Goal: Book appointment/travel/reservation

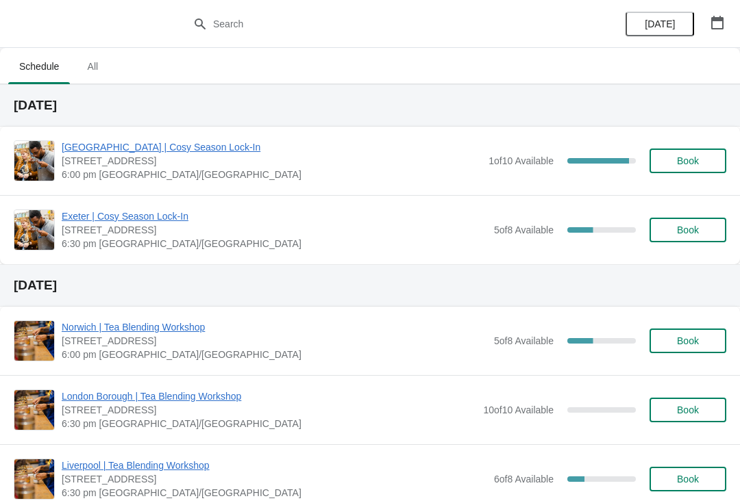
click at [664, 35] on button "[DATE]" at bounding box center [659, 24] width 68 height 25
click at [716, 28] on icon "button" at bounding box center [717, 23] width 12 height 14
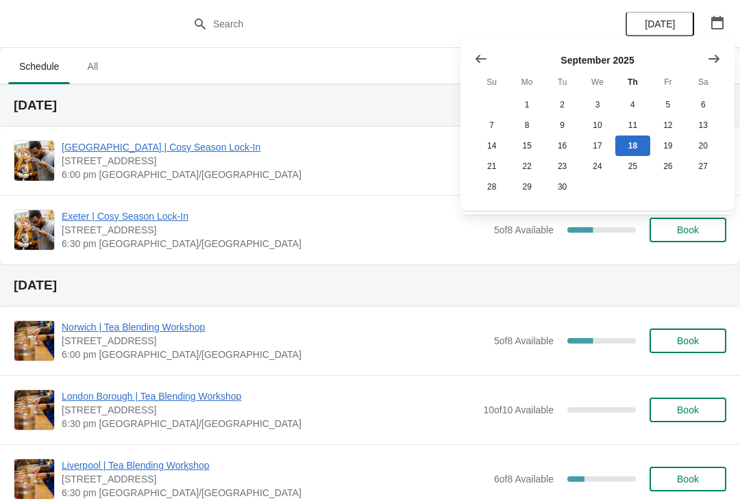
click at [710, 55] on icon "Show next month, October 2025" at bounding box center [714, 59] width 14 height 14
click at [638, 187] on button "30" at bounding box center [632, 187] width 35 height 21
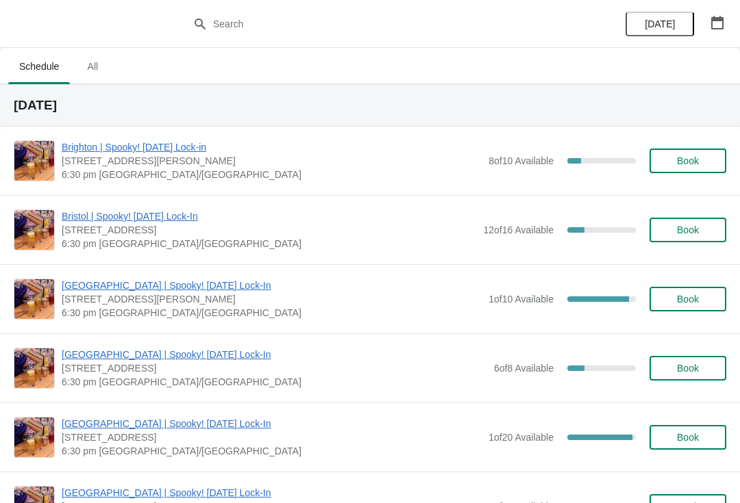
click at [683, 168] on button "Book" at bounding box center [687, 161] width 77 height 25
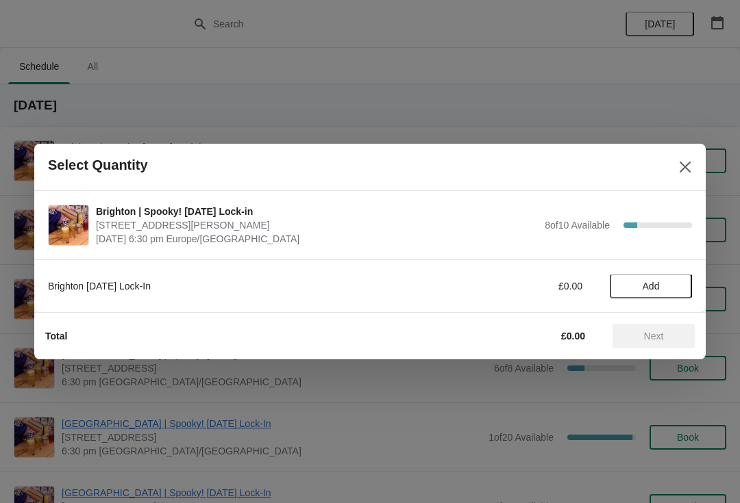
click at [655, 295] on button "Add" at bounding box center [650, 286] width 82 height 25
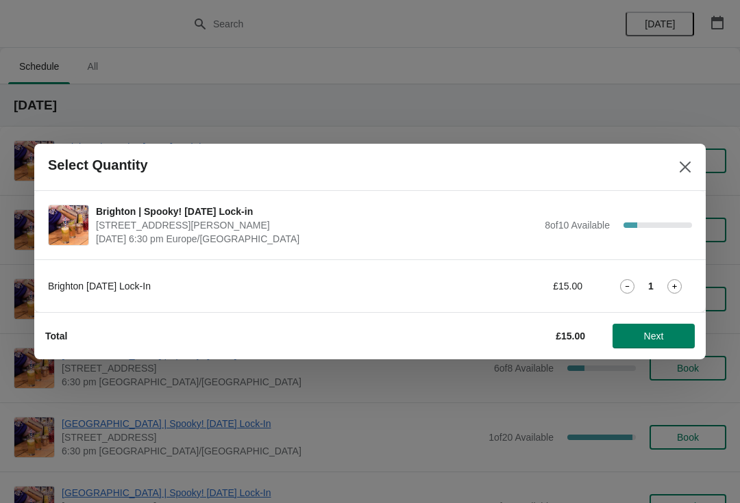
click at [653, 338] on span "Next" at bounding box center [654, 336] width 20 height 11
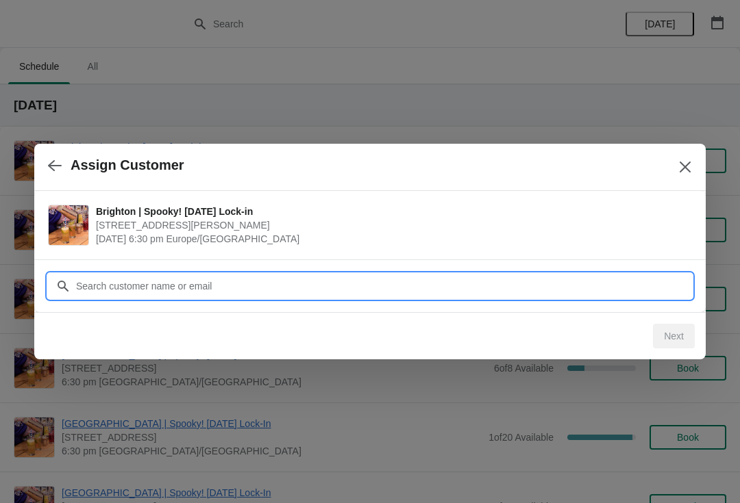
click at [217, 287] on input "Customer" at bounding box center [383, 286] width 616 height 25
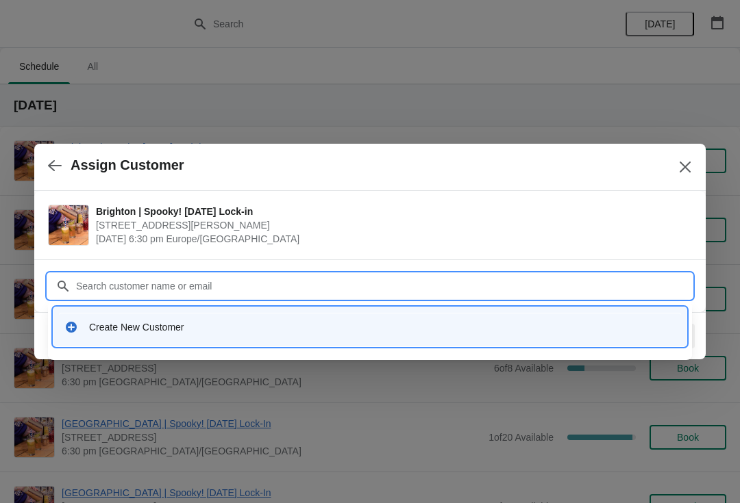
click at [237, 284] on input "Customer" at bounding box center [383, 286] width 616 height 25
click at [334, 279] on input "Customer" at bounding box center [383, 286] width 616 height 25
type input "G"
type input "B"
type input "[EMAIL_ADDRESS][PERSON_NAME][DOMAIN_NAME]"
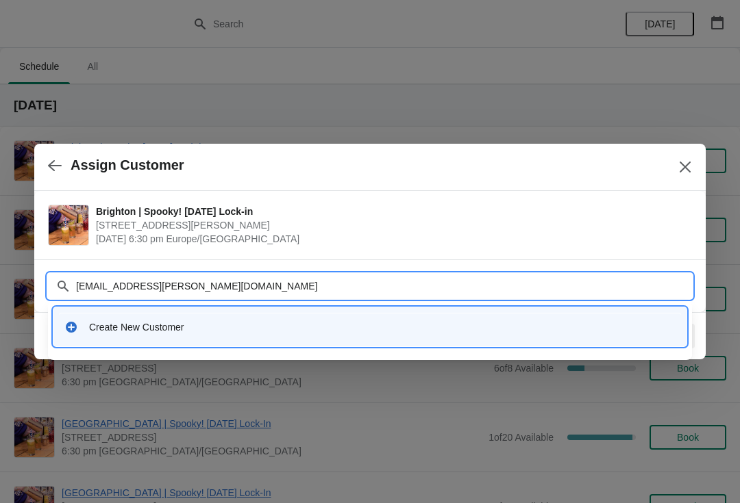
click at [616, 288] on input "[EMAIL_ADDRESS][PERSON_NAME][DOMAIN_NAME]" at bounding box center [383, 286] width 616 height 25
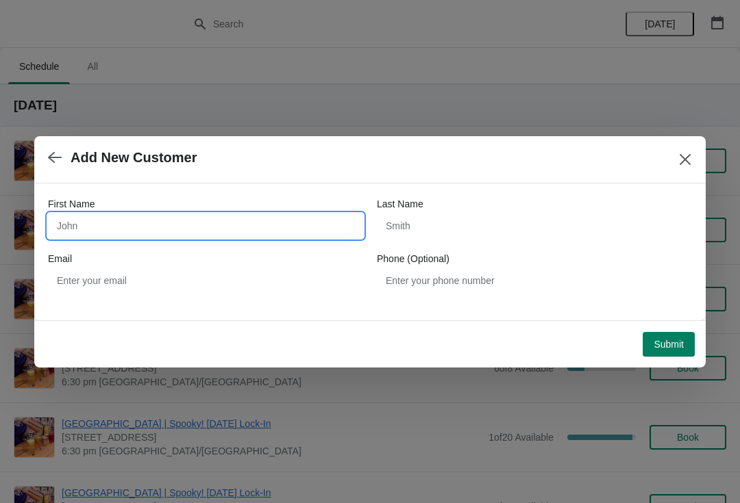
click at [232, 221] on input "First Name" at bounding box center [205, 226] width 315 height 25
click at [59, 153] on icon "button" at bounding box center [55, 158] width 14 height 14
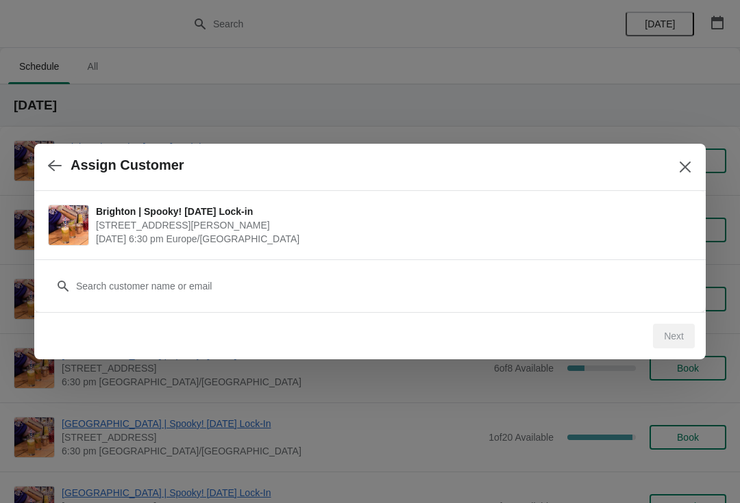
click at [49, 165] on icon "button" at bounding box center [55, 165] width 14 height 11
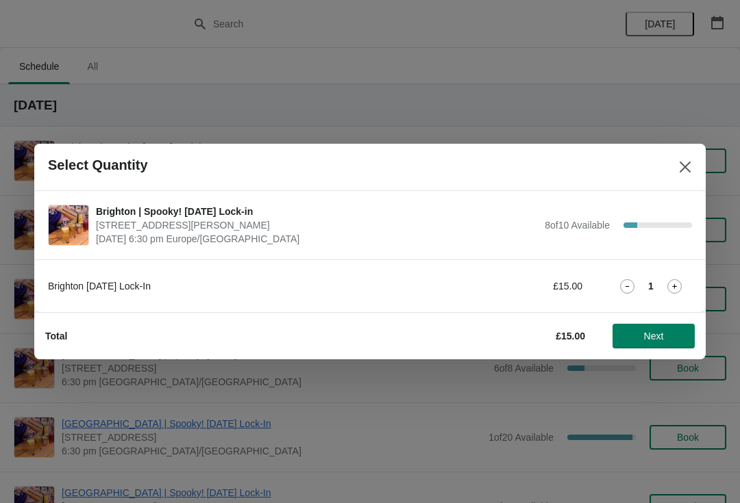
click at [650, 342] on button "Next" at bounding box center [653, 336] width 82 height 25
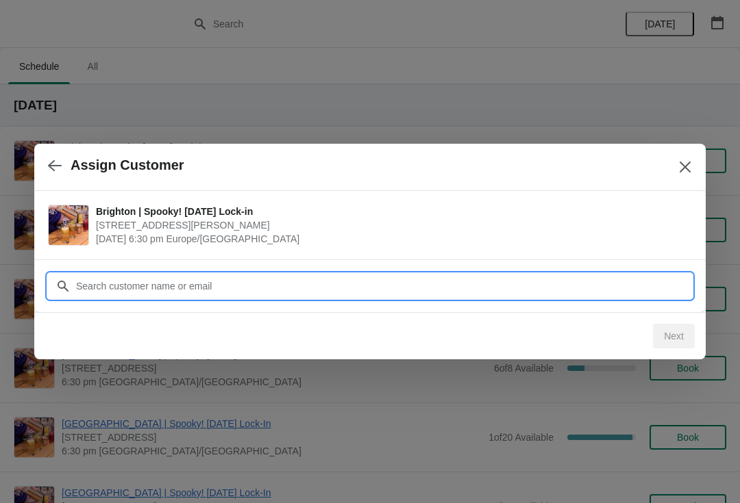
click at [238, 290] on input "Customer" at bounding box center [383, 286] width 616 height 25
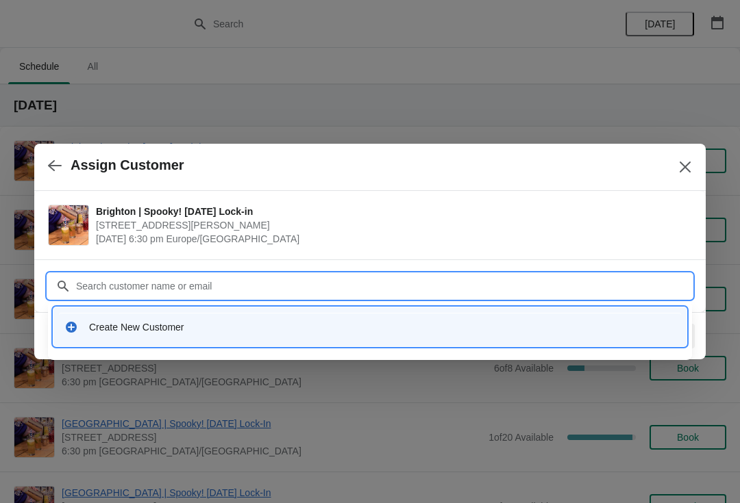
click at [223, 288] on input "Customer" at bounding box center [383, 286] width 616 height 25
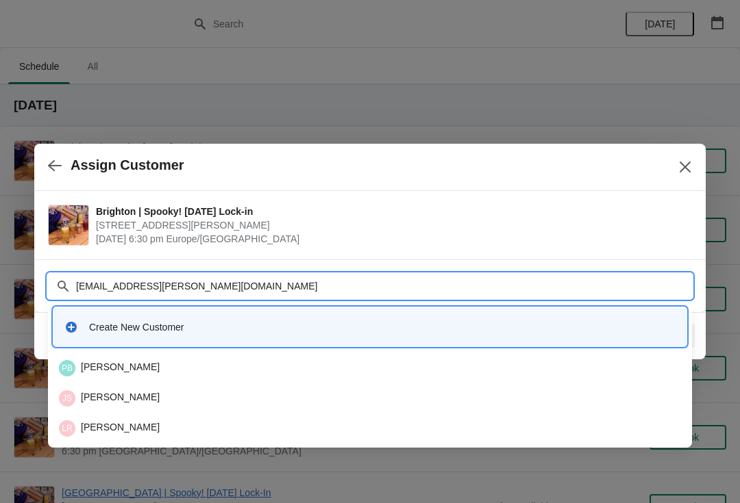
type input "[EMAIL_ADDRESS][PERSON_NAME][DOMAIN_NAME]"
click at [92, 284] on input "[EMAIL_ADDRESS][PERSON_NAME][DOMAIN_NAME]" at bounding box center [383, 286] width 616 height 25
click at [128, 292] on input "[EMAIL_ADDRESS][PERSON_NAME][DOMAIN_NAME]" at bounding box center [383, 286] width 616 height 25
paste input "text"
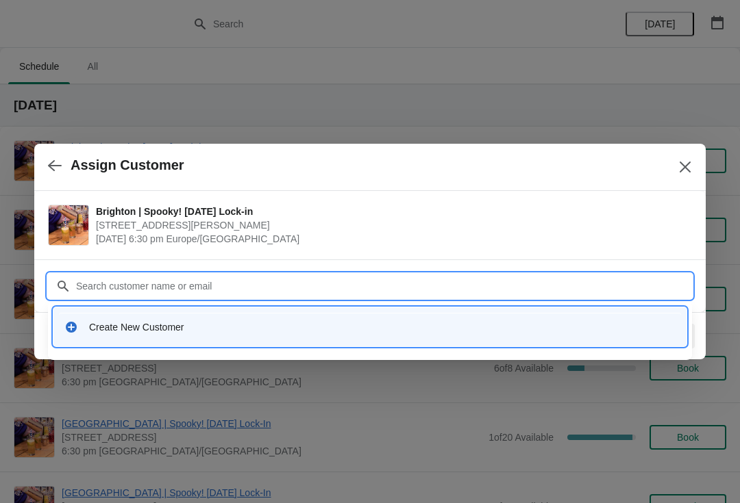
click at [132, 287] on input "Customer" at bounding box center [383, 286] width 616 height 25
click at [109, 288] on input "Customer" at bounding box center [383, 286] width 616 height 25
click at [118, 293] on input "Customer" at bounding box center [383, 286] width 616 height 25
click at [238, 287] on input "[EMAIL_ADDRESS][PERSON_NAME][DOMAIN_NAME]" at bounding box center [383, 286] width 616 height 25
type input "[EMAIL_ADDRESS][PERSON_NAME][DOMAIN_NAME]"
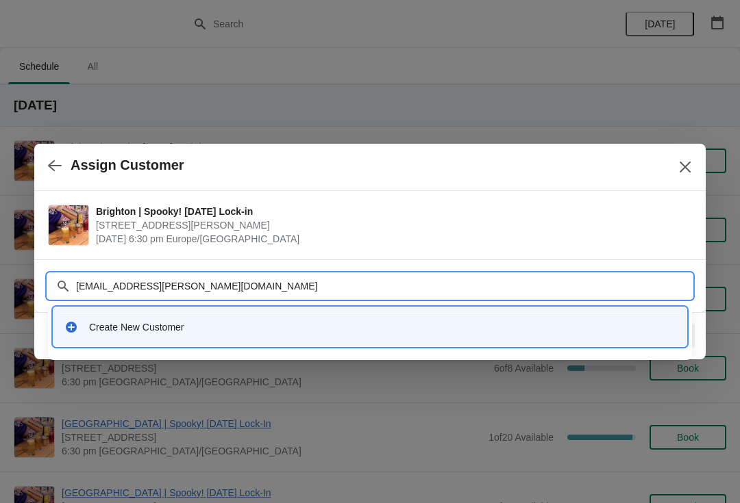
click at [361, 270] on div "Customer [EMAIL_ADDRESS][PERSON_NAME][DOMAIN_NAME]" at bounding box center [370, 279] width 644 height 38
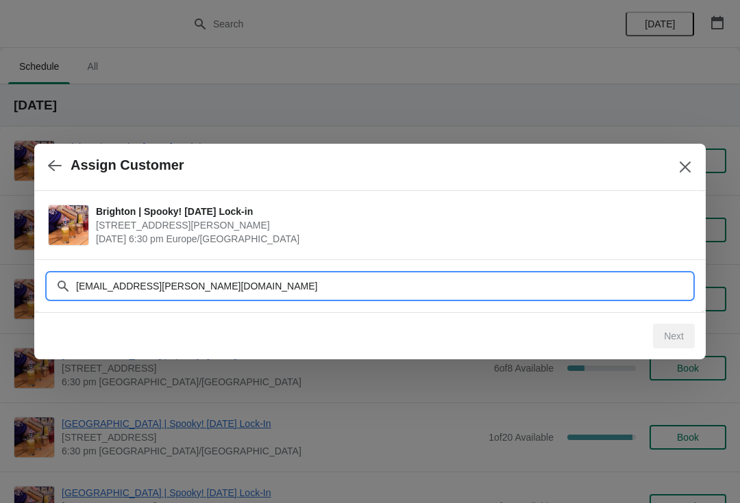
click at [231, 288] on input "[EMAIL_ADDRESS][PERSON_NAME][DOMAIN_NAME]" at bounding box center [383, 286] width 616 height 25
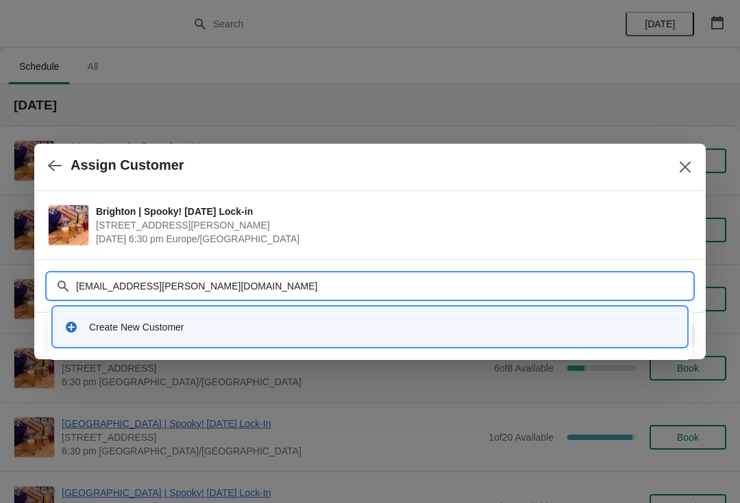
click at [468, 279] on input "[EMAIL_ADDRESS][PERSON_NAME][DOMAIN_NAME]" at bounding box center [383, 286] width 616 height 25
click at [247, 332] on div "Create New Customer" at bounding box center [382, 327] width 586 height 14
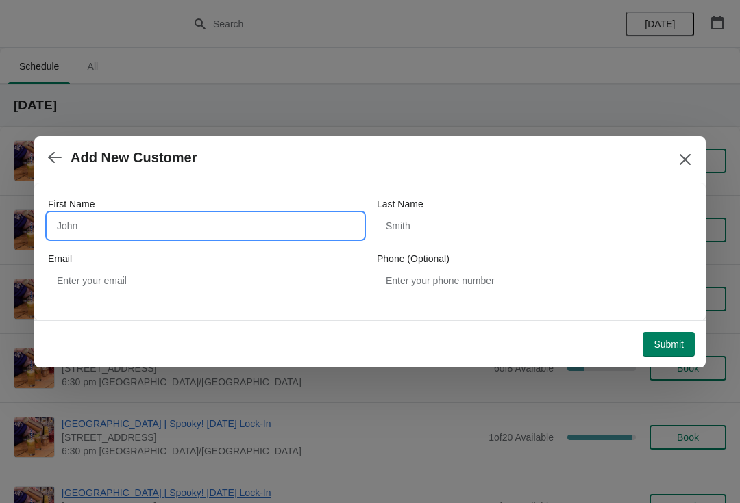
click at [162, 236] on input "First Name" at bounding box center [205, 226] width 315 height 25
type input "N"
type input "[PERSON_NAME]"
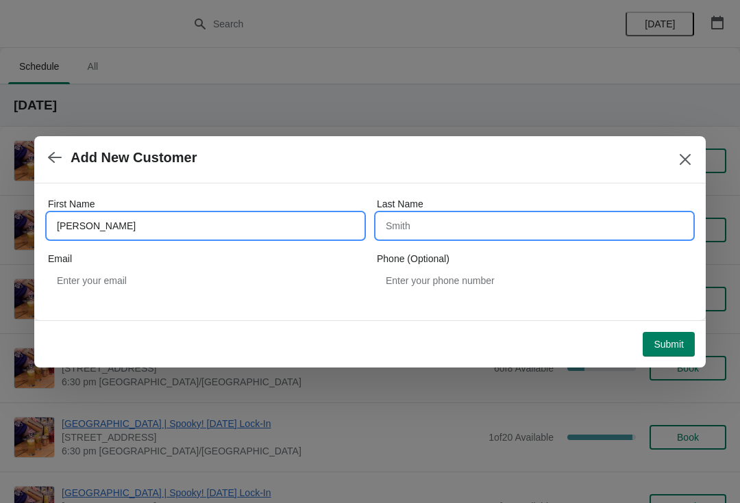
click at [462, 232] on input "Last Name" at bounding box center [534, 226] width 315 height 25
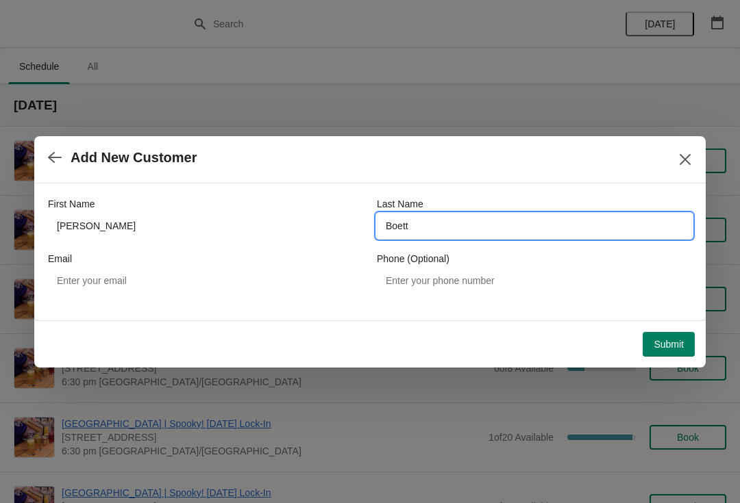
type input "Boett"
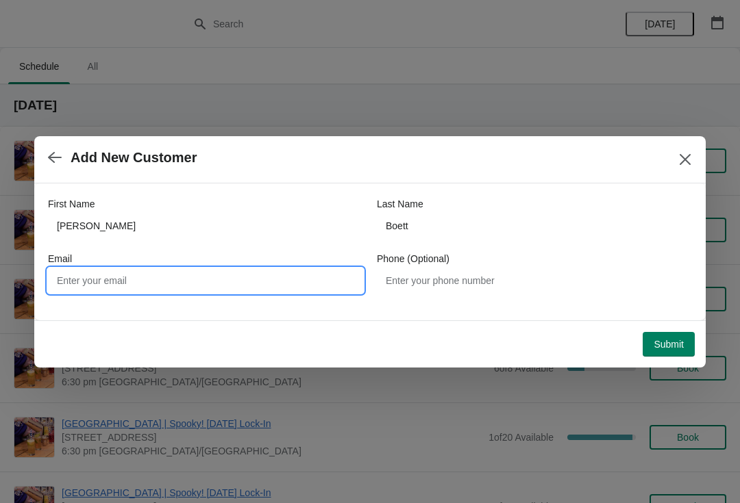
click at [291, 273] on input "Email" at bounding box center [205, 280] width 315 height 25
click at [233, 278] on input "Email" at bounding box center [205, 280] width 315 height 25
paste input "[EMAIL_ADDRESS][PERSON_NAME][DOMAIN_NAME]"
type input "[EMAIL_ADDRESS][PERSON_NAME][DOMAIN_NAME]"
click at [679, 352] on button "Submit" at bounding box center [668, 344] width 52 height 25
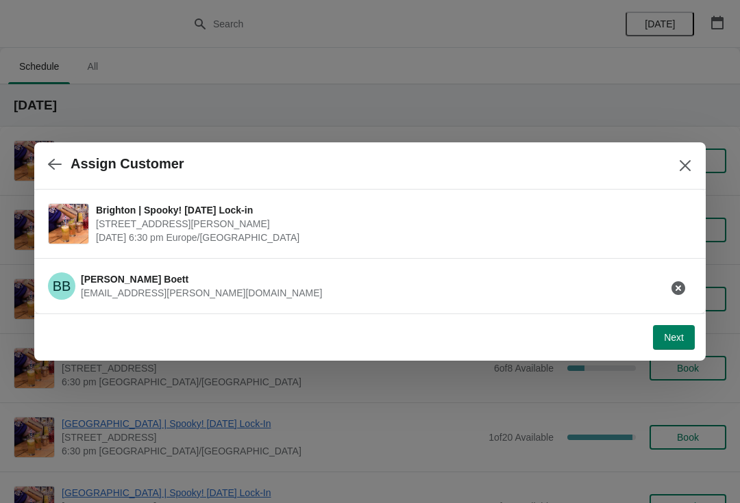
click at [668, 337] on span "Next" at bounding box center [674, 337] width 20 height 11
select select "No"
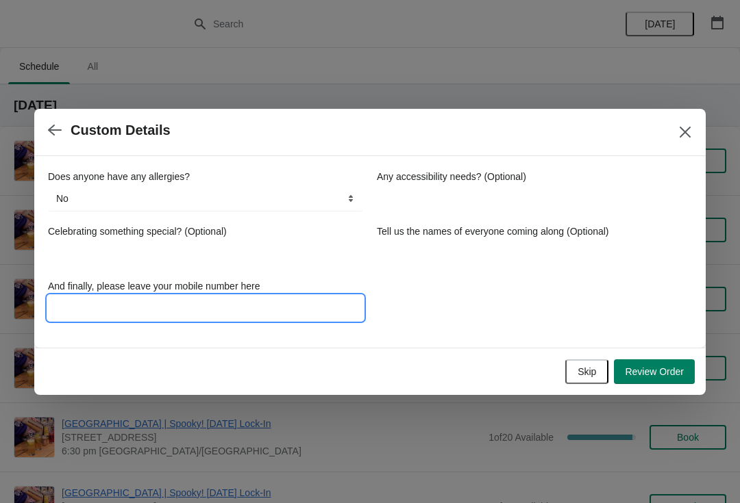
click at [266, 300] on input "And finally, please leave your mobile number here" at bounding box center [205, 308] width 315 height 25
click at [243, 318] on input "And finally, please leave your mobile number here" at bounding box center [205, 308] width 315 height 25
click at [266, 301] on input "And finally, please leave your mobile number here" at bounding box center [205, 308] width 315 height 25
type input "07379412563"
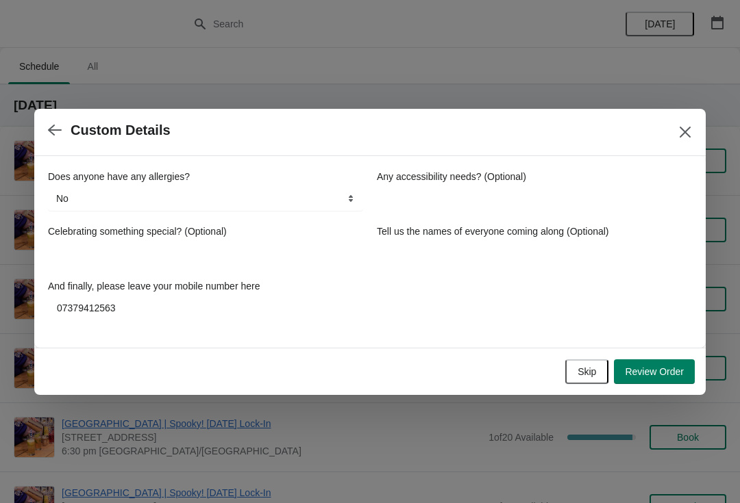
click at [657, 373] on span "Review Order" at bounding box center [654, 371] width 59 height 11
